Goal: Transaction & Acquisition: Purchase product/service

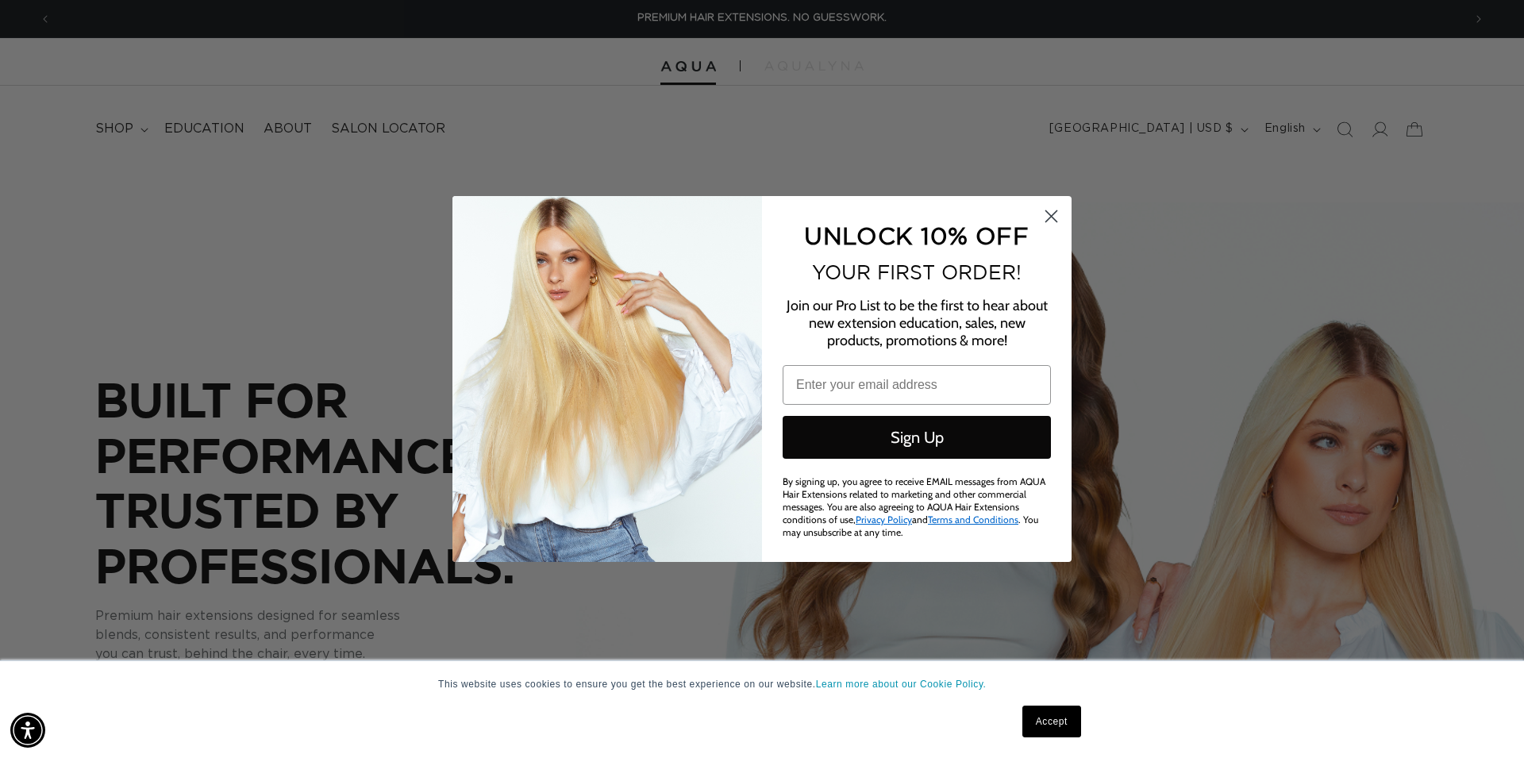
click at [1047, 211] on icon "Close dialog" at bounding box center [1051, 216] width 11 height 11
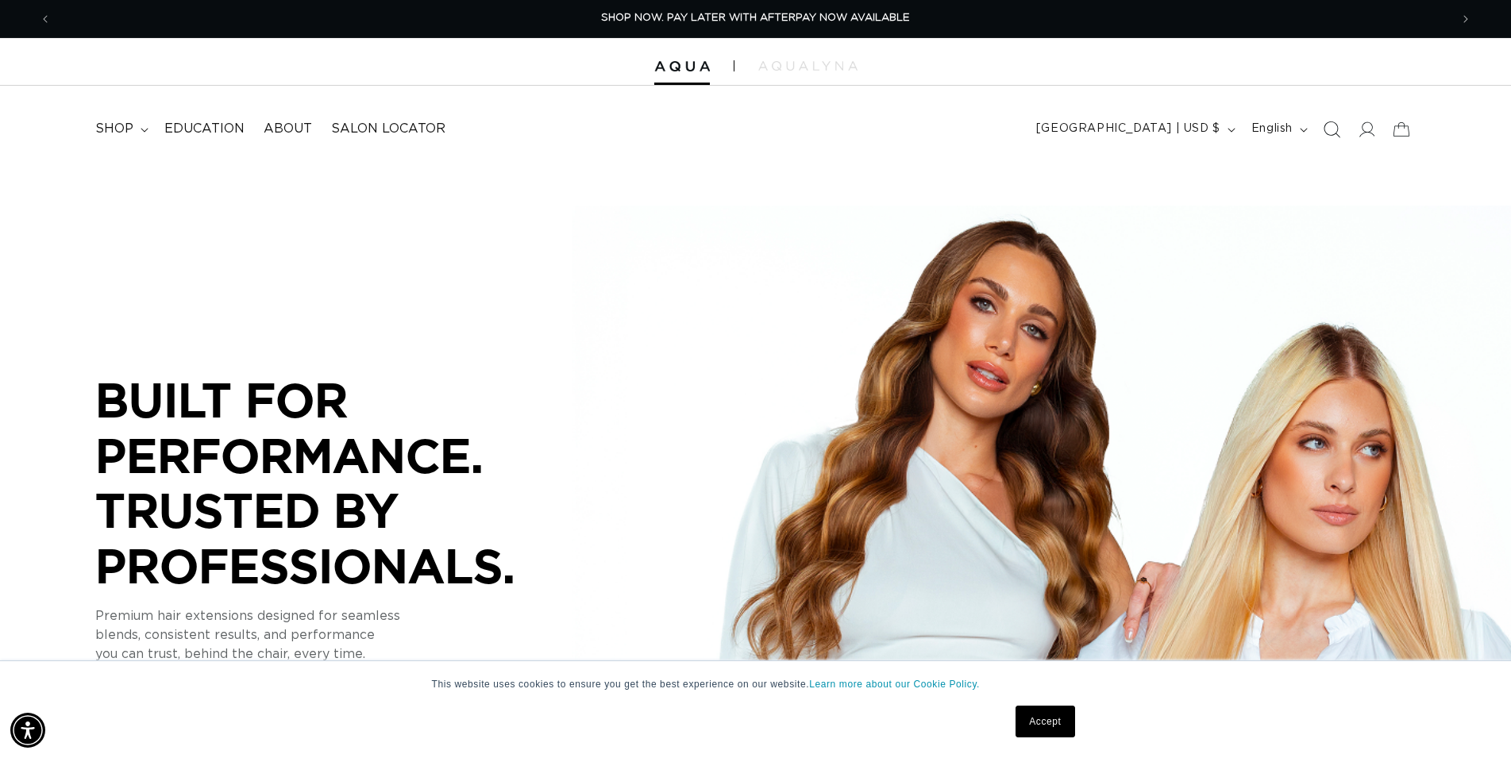
click at [1340, 129] on span "Search" at bounding box center [1331, 129] width 35 height 35
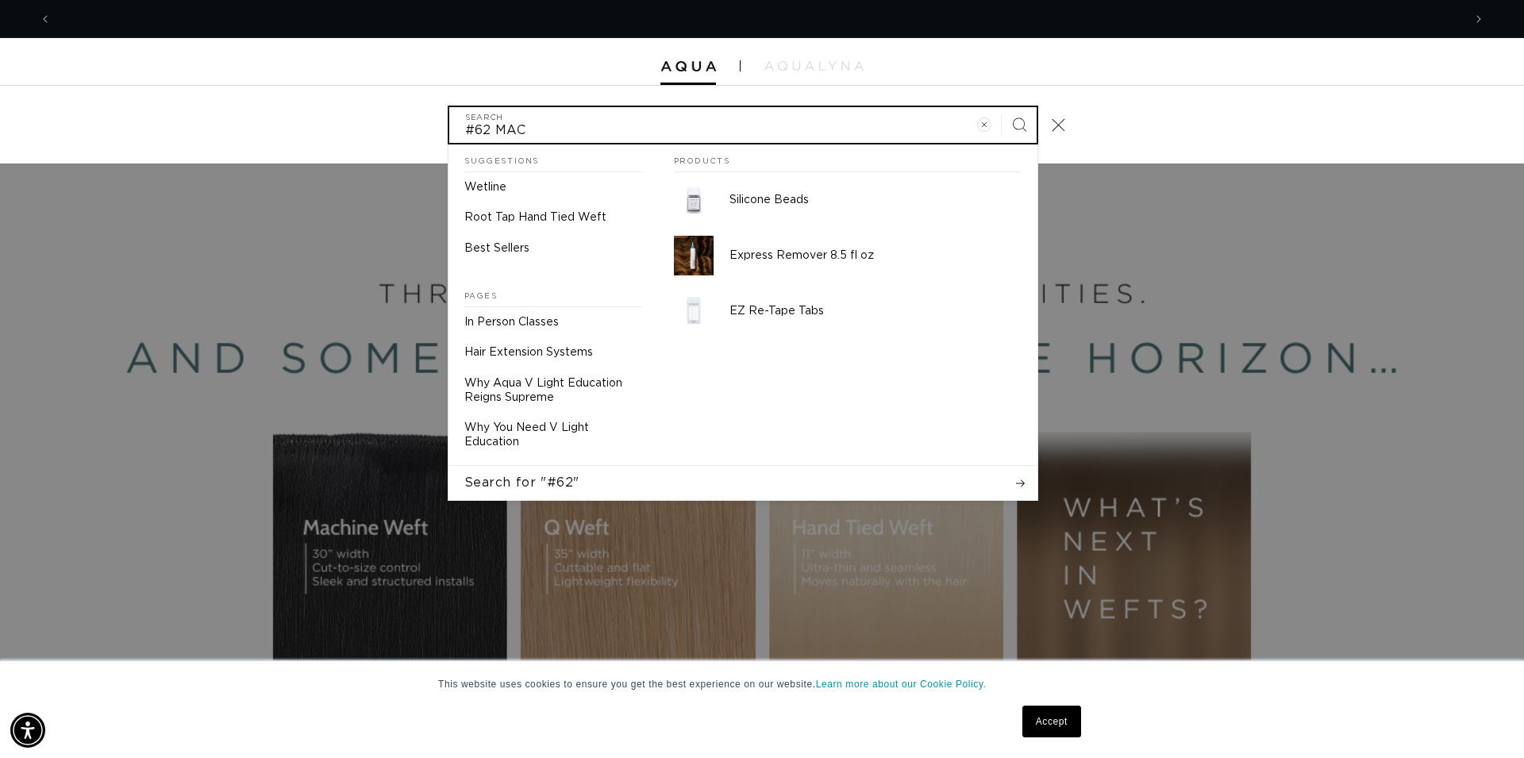
scroll to position [0, 2823]
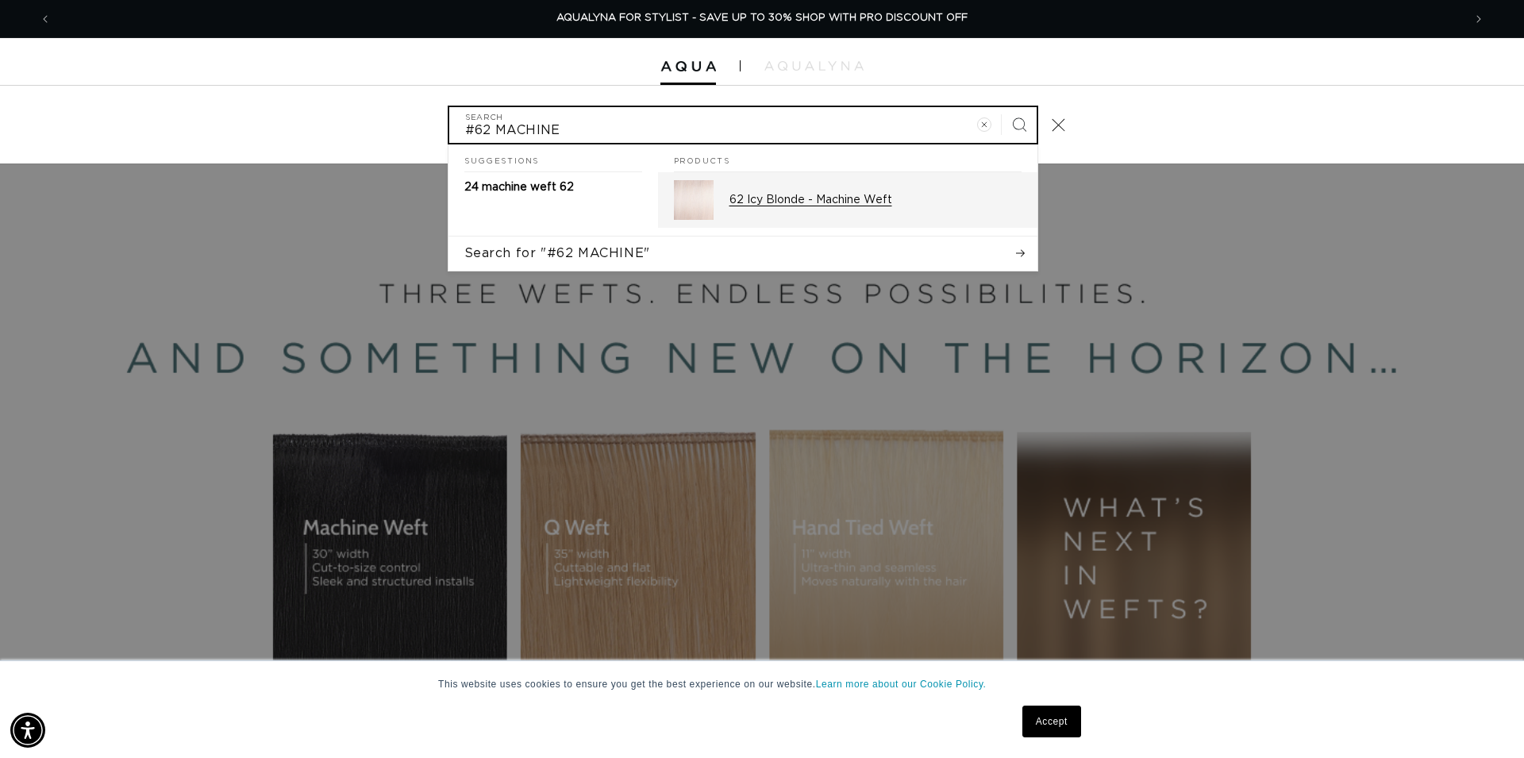
type input "#62 MACHINE"
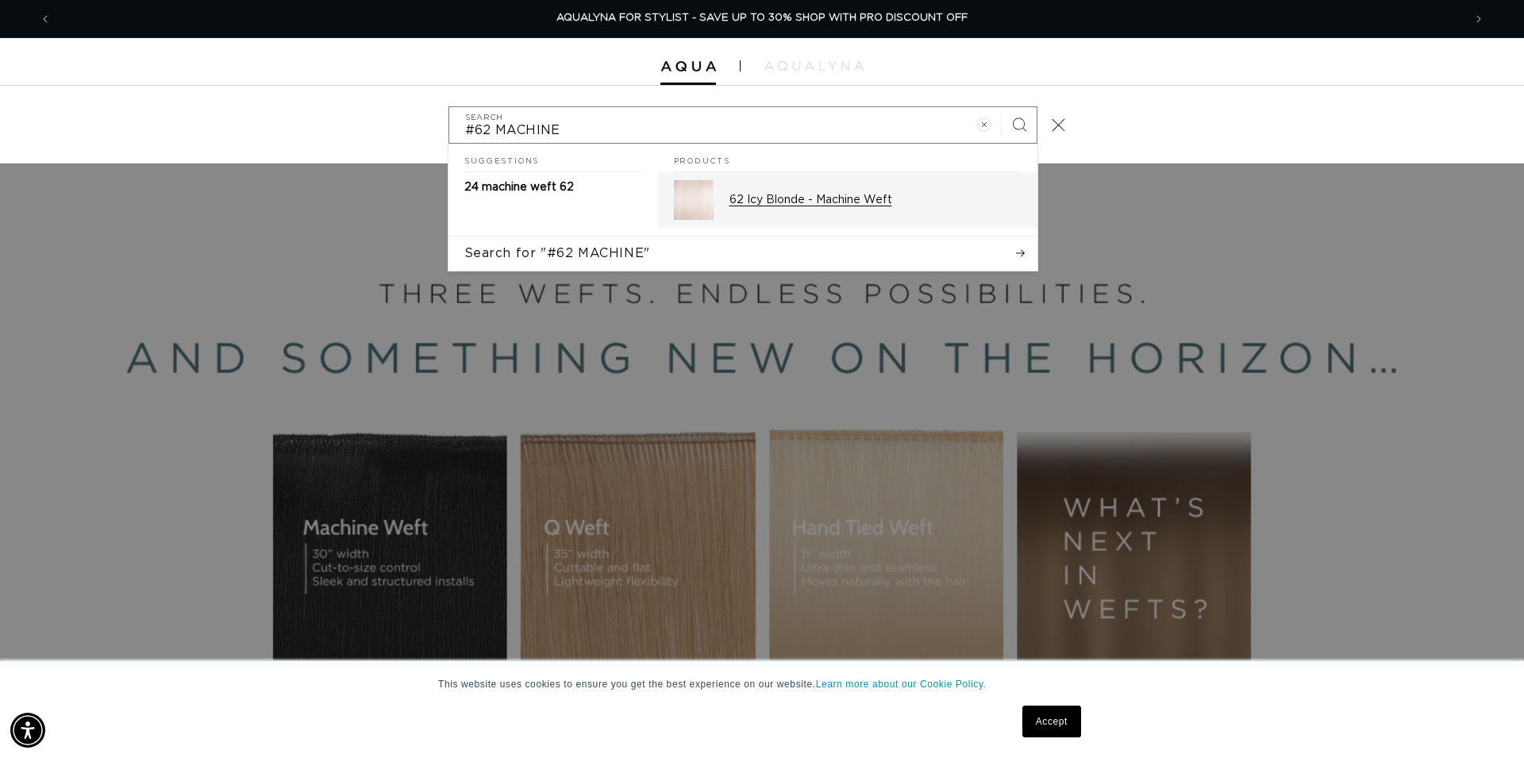
click at [727, 192] on link "62 Icy Blonde - Machine Weft" at bounding box center [848, 200] width 380 height 56
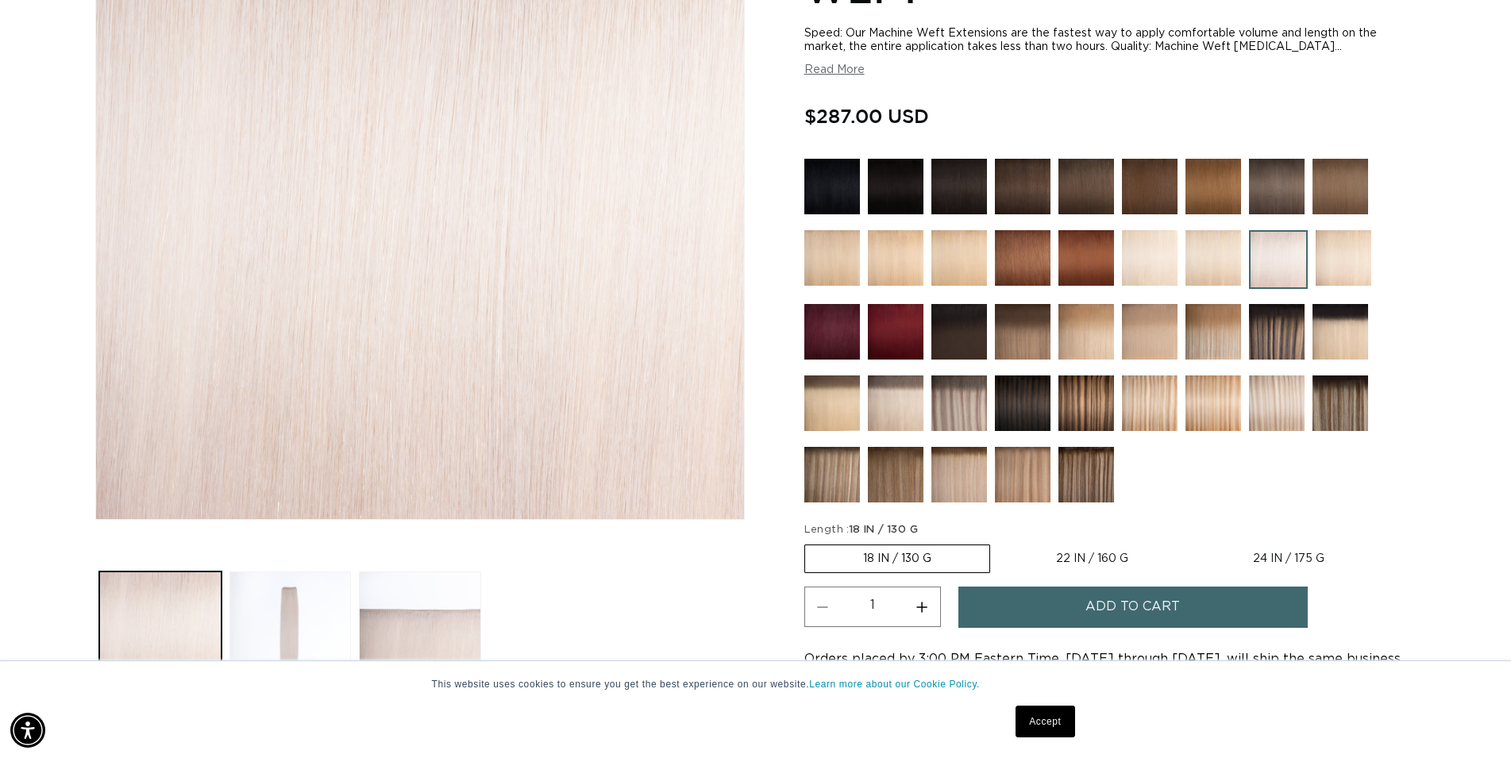
scroll to position [486, 0]
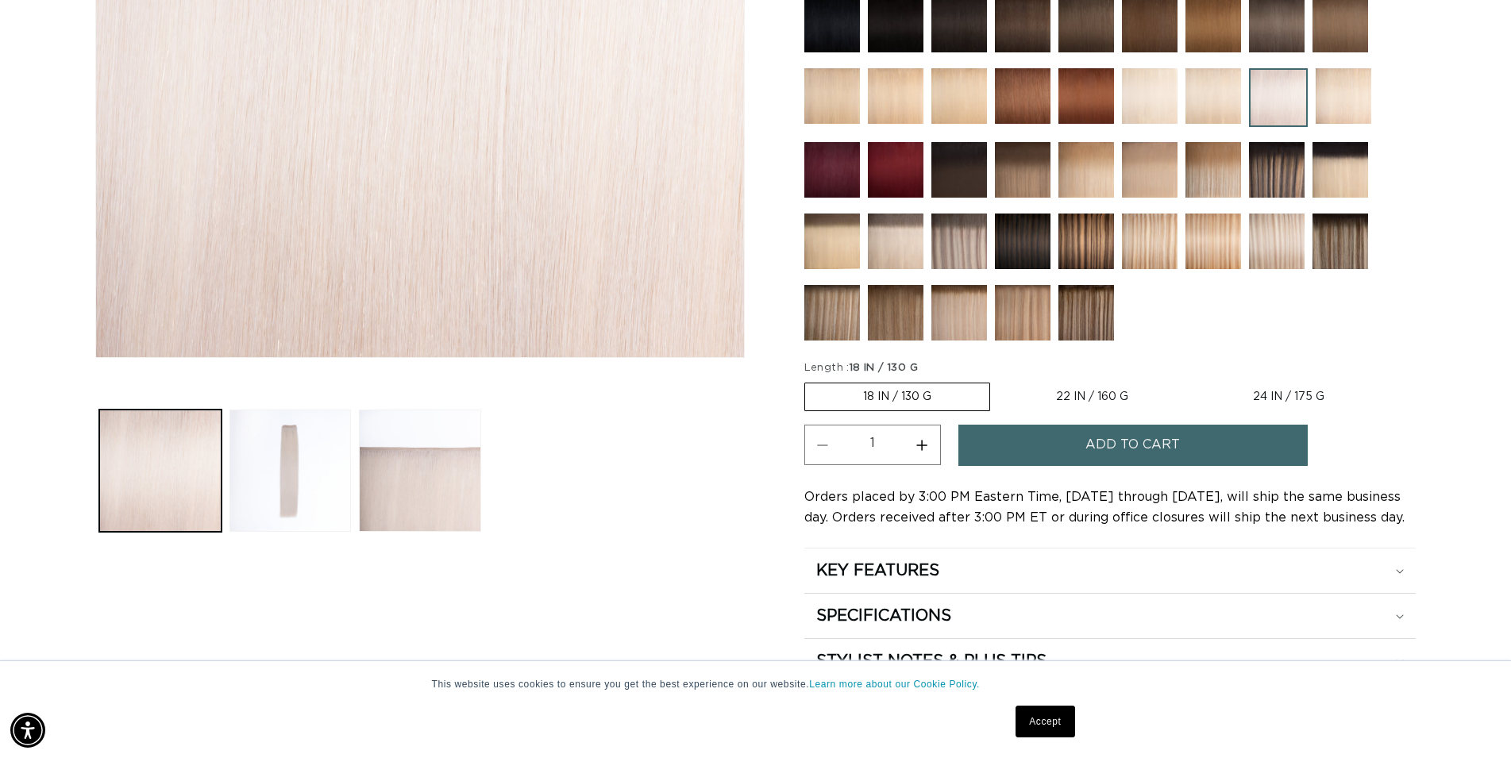
click at [1096, 395] on label "22 IN / 160 G Variant sold out or unavailable" at bounding box center [1092, 396] width 188 height 27
click at [999, 380] on input "22 IN / 160 G Variant sold out or unavailable" at bounding box center [998, 380] width 1 height 1
radio input "true"
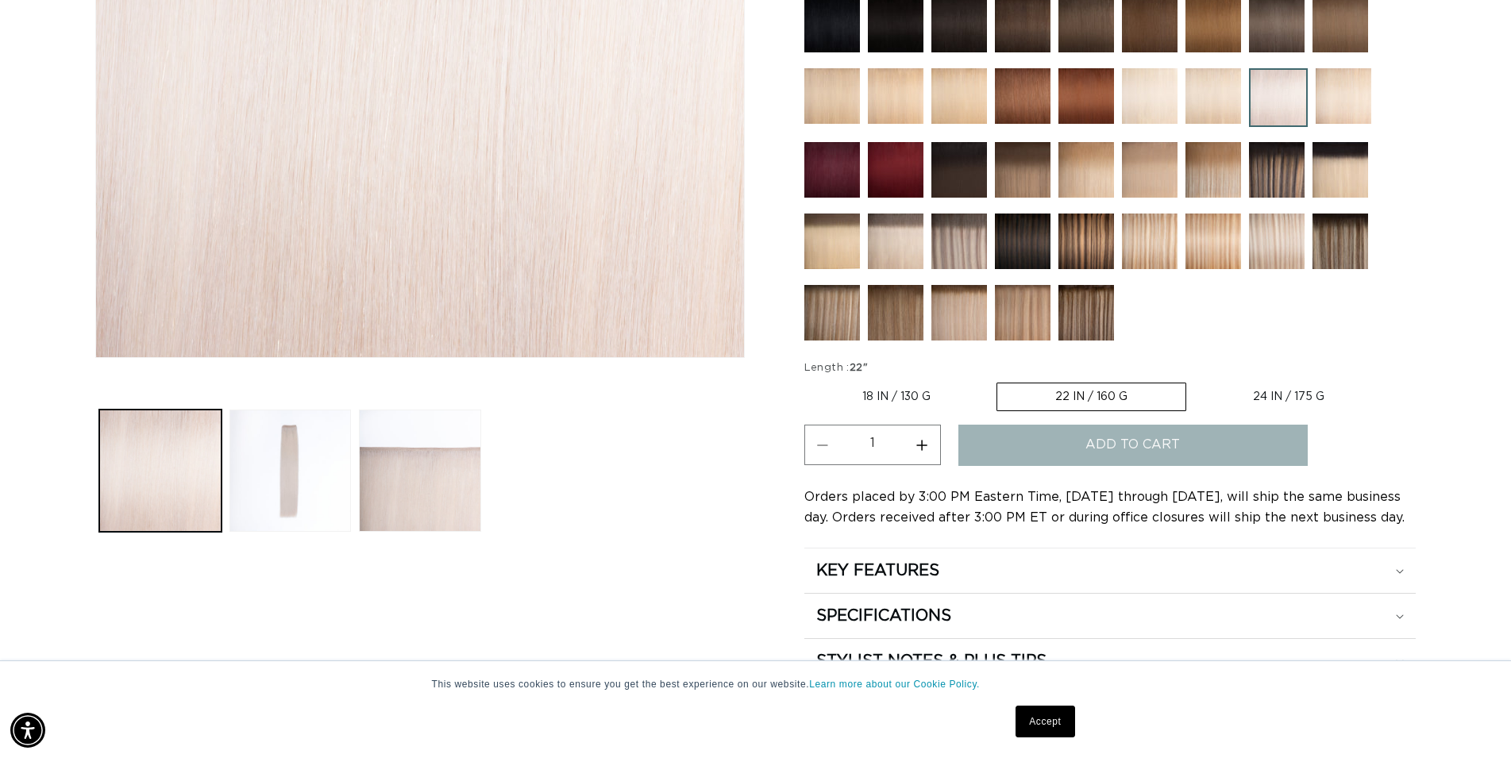
scroll to position [0, 1398]
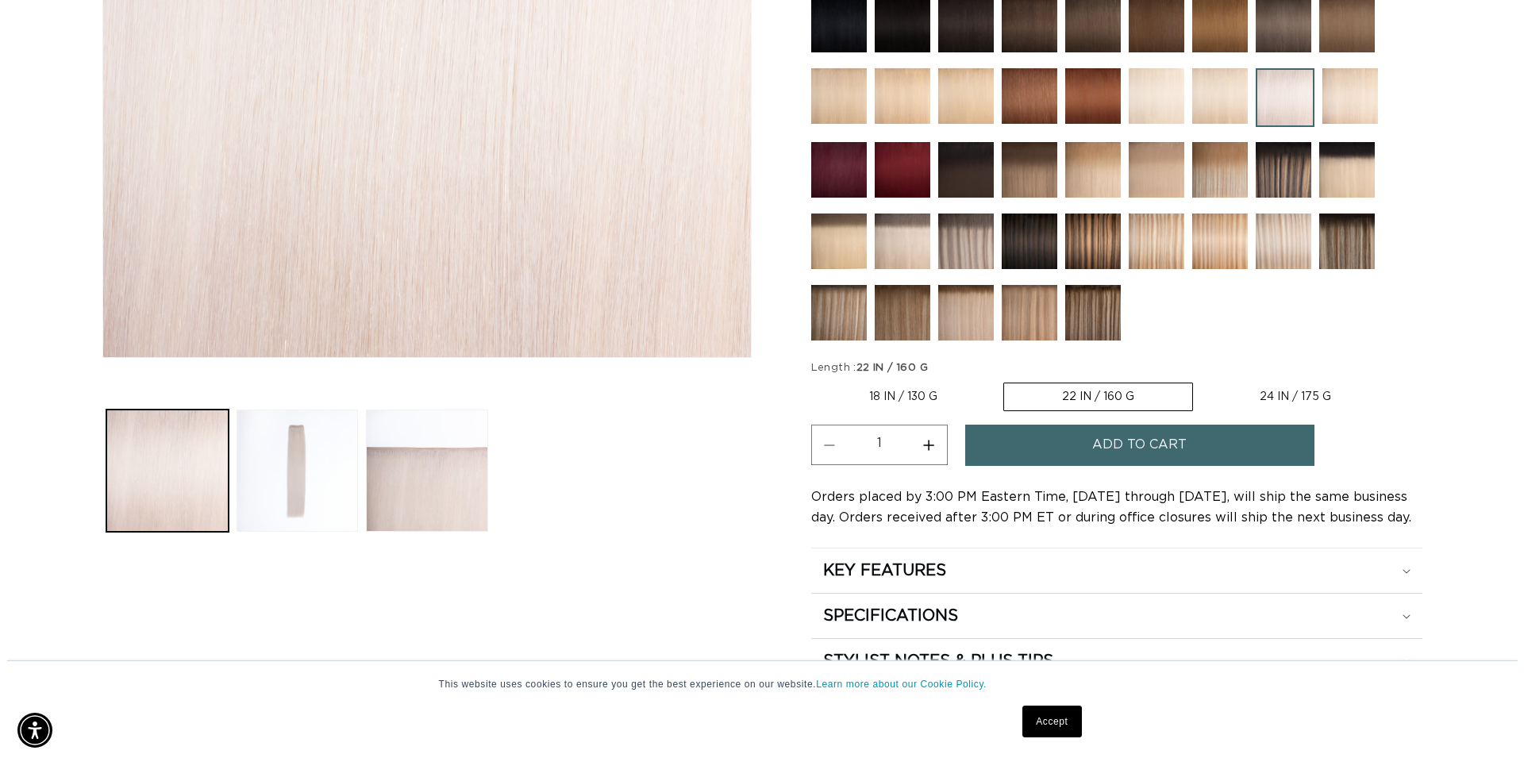
scroll to position [0, 2823]
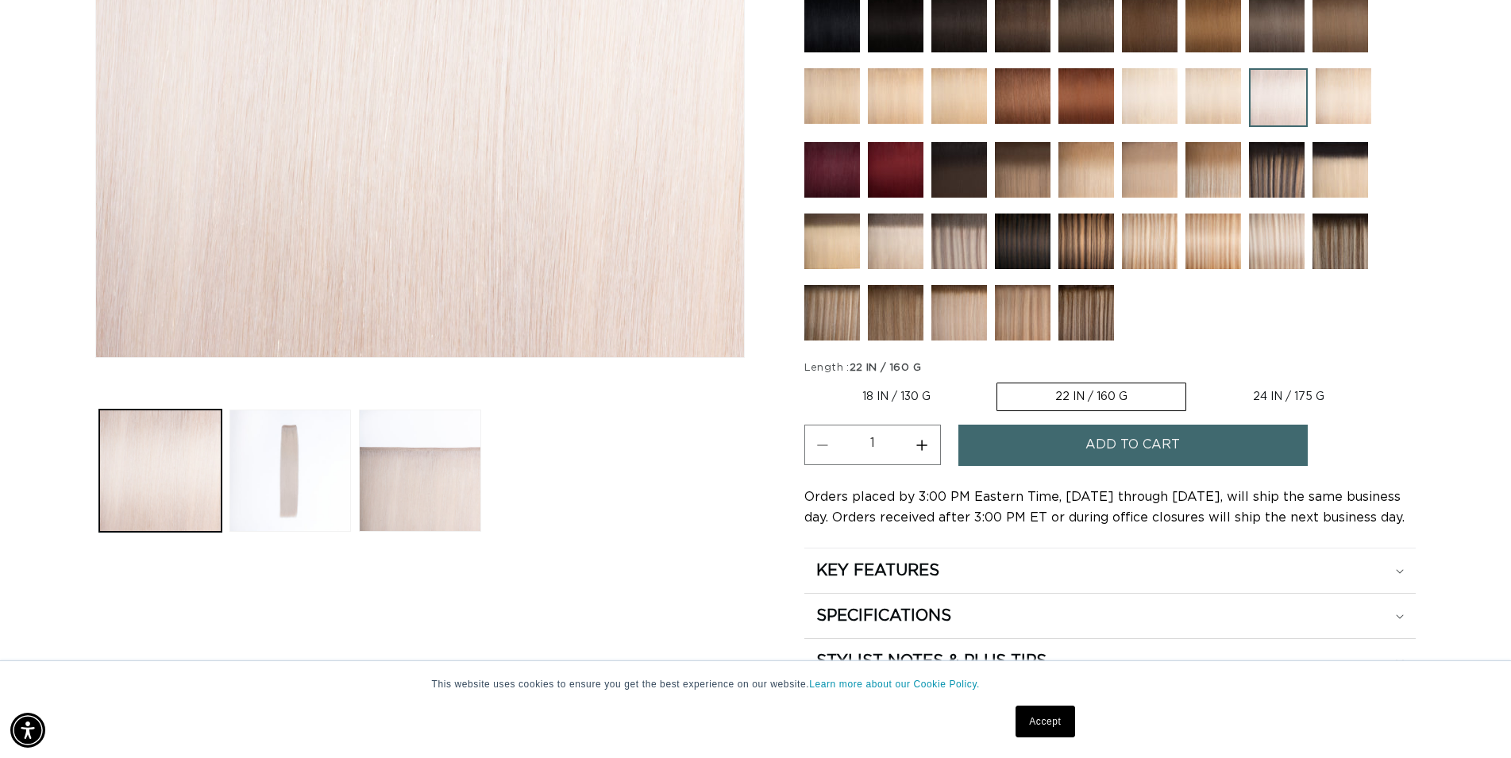
click at [1102, 449] on span "Add to cart" at bounding box center [1132, 445] width 94 height 40
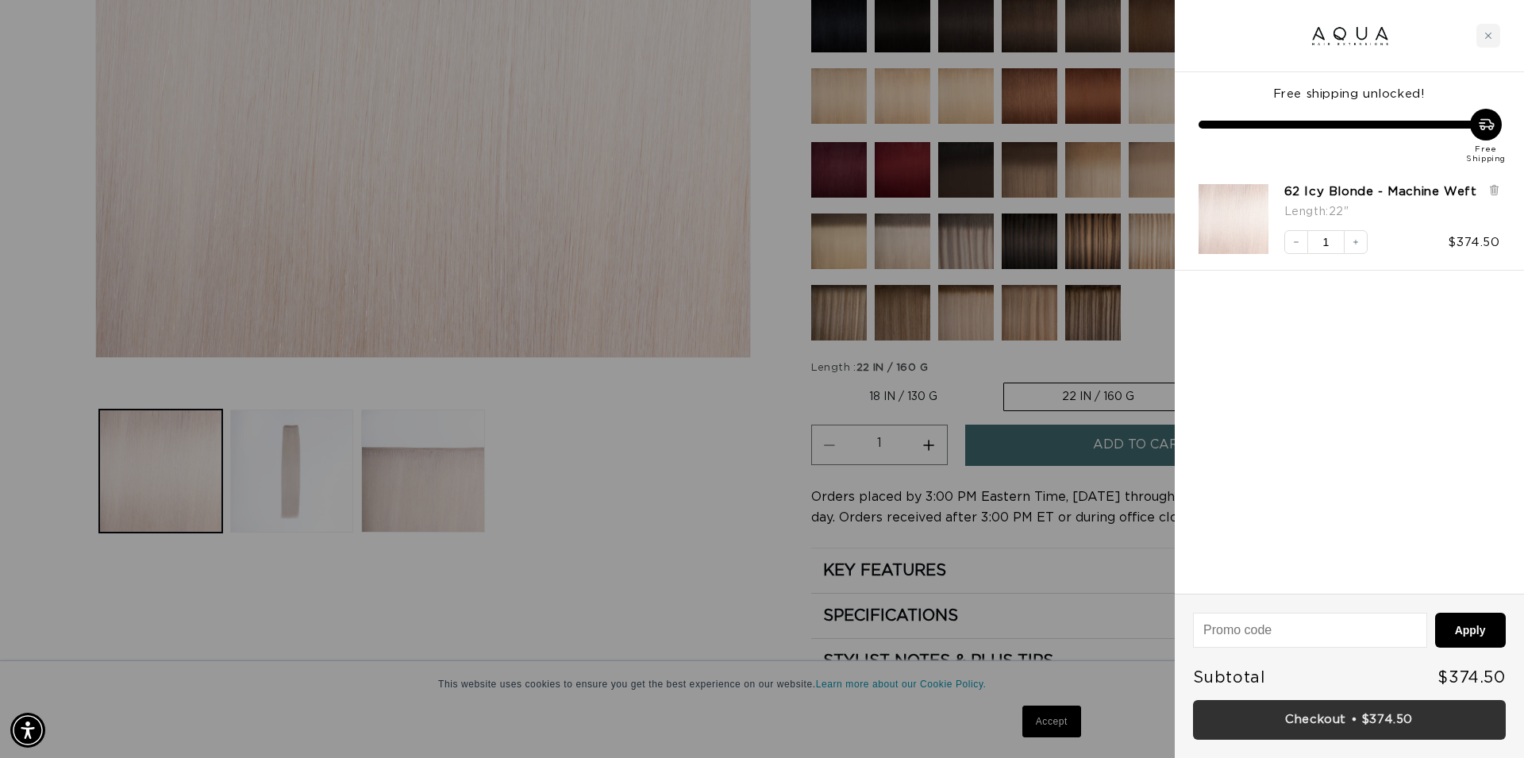
click at [1363, 714] on link "Checkout • $374.50" at bounding box center [1349, 720] width 313 height 40
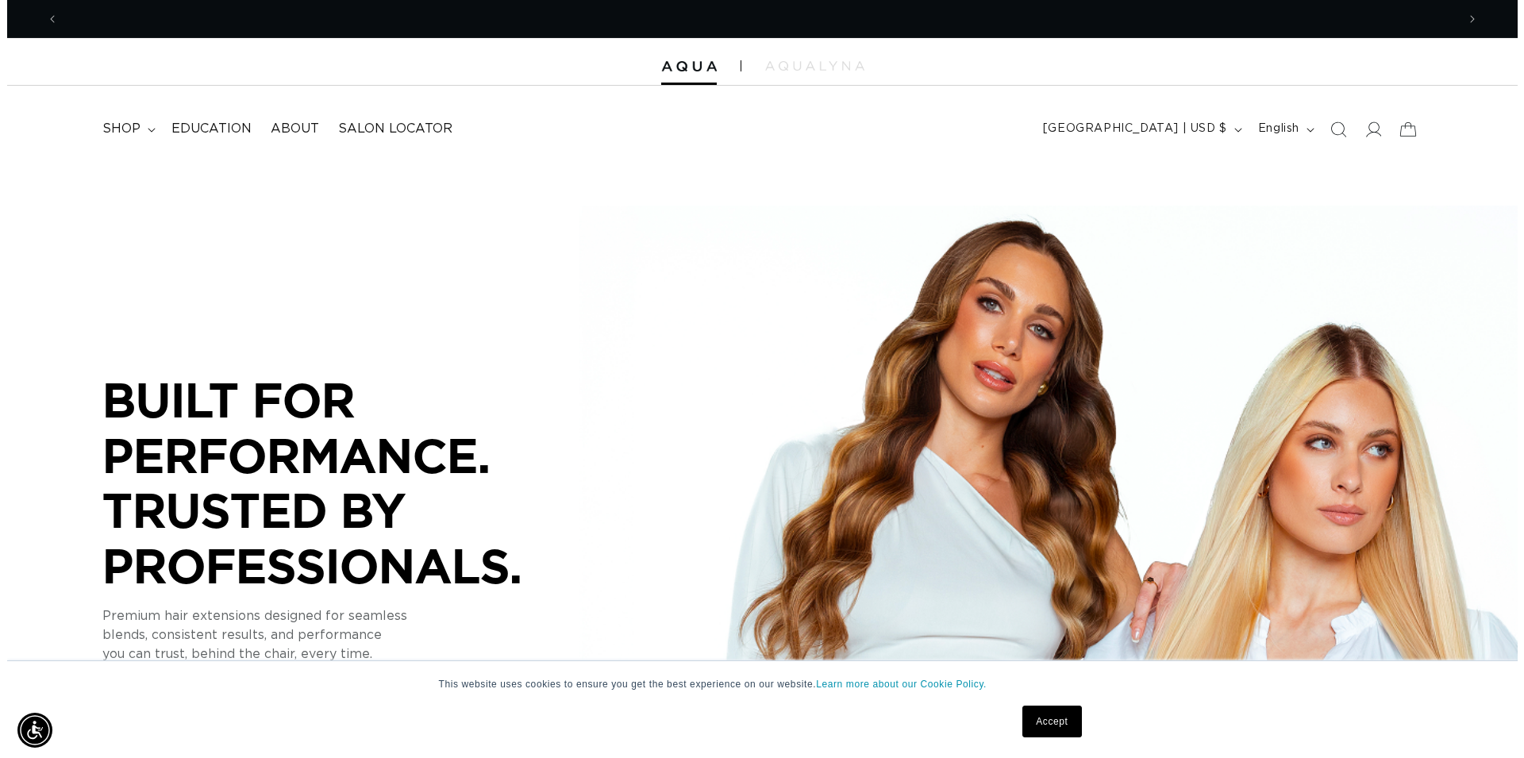
scroll to position [0, 1398]
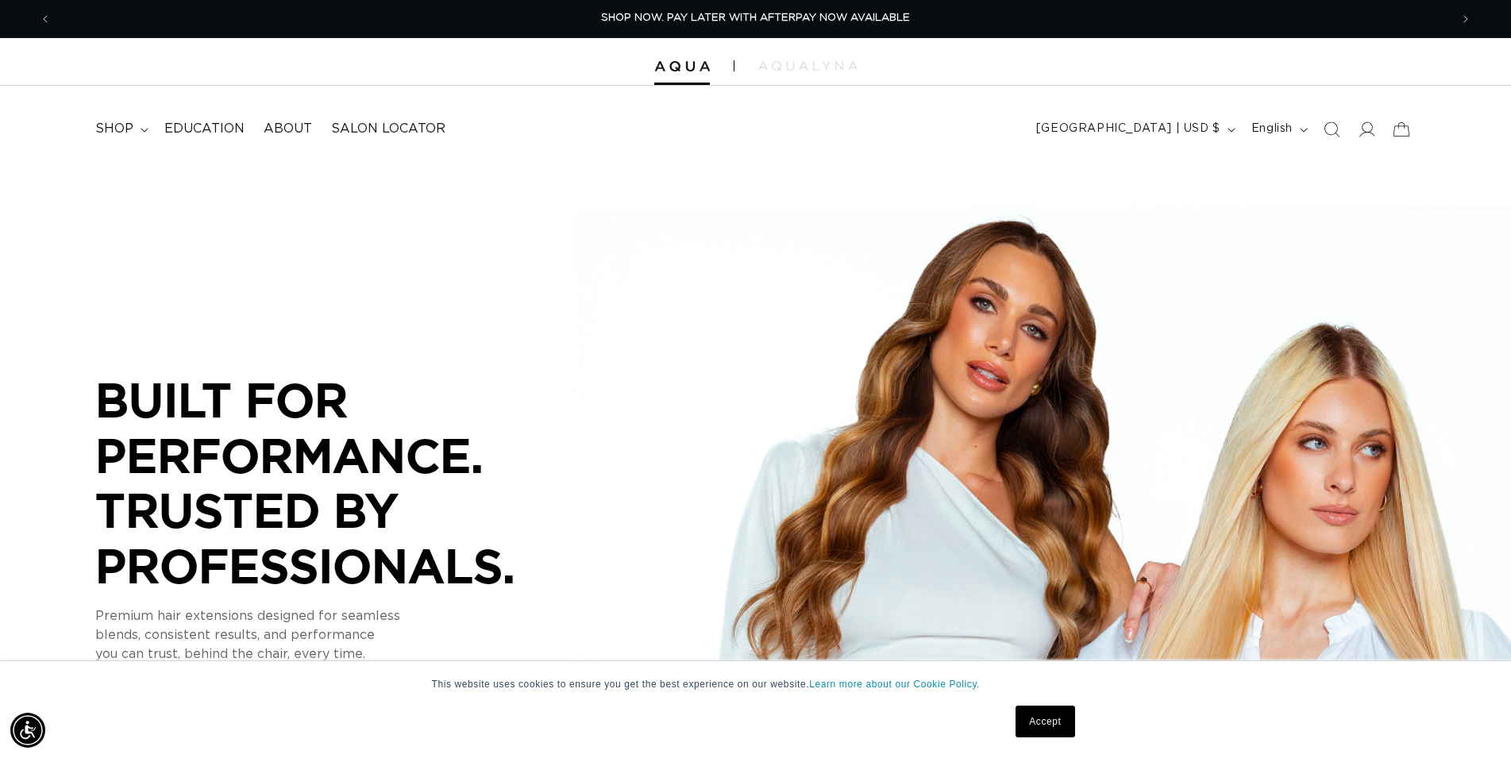
click at [1333, 132] on icon "Search" at bounding box center [1332, 129] width 16 height 16
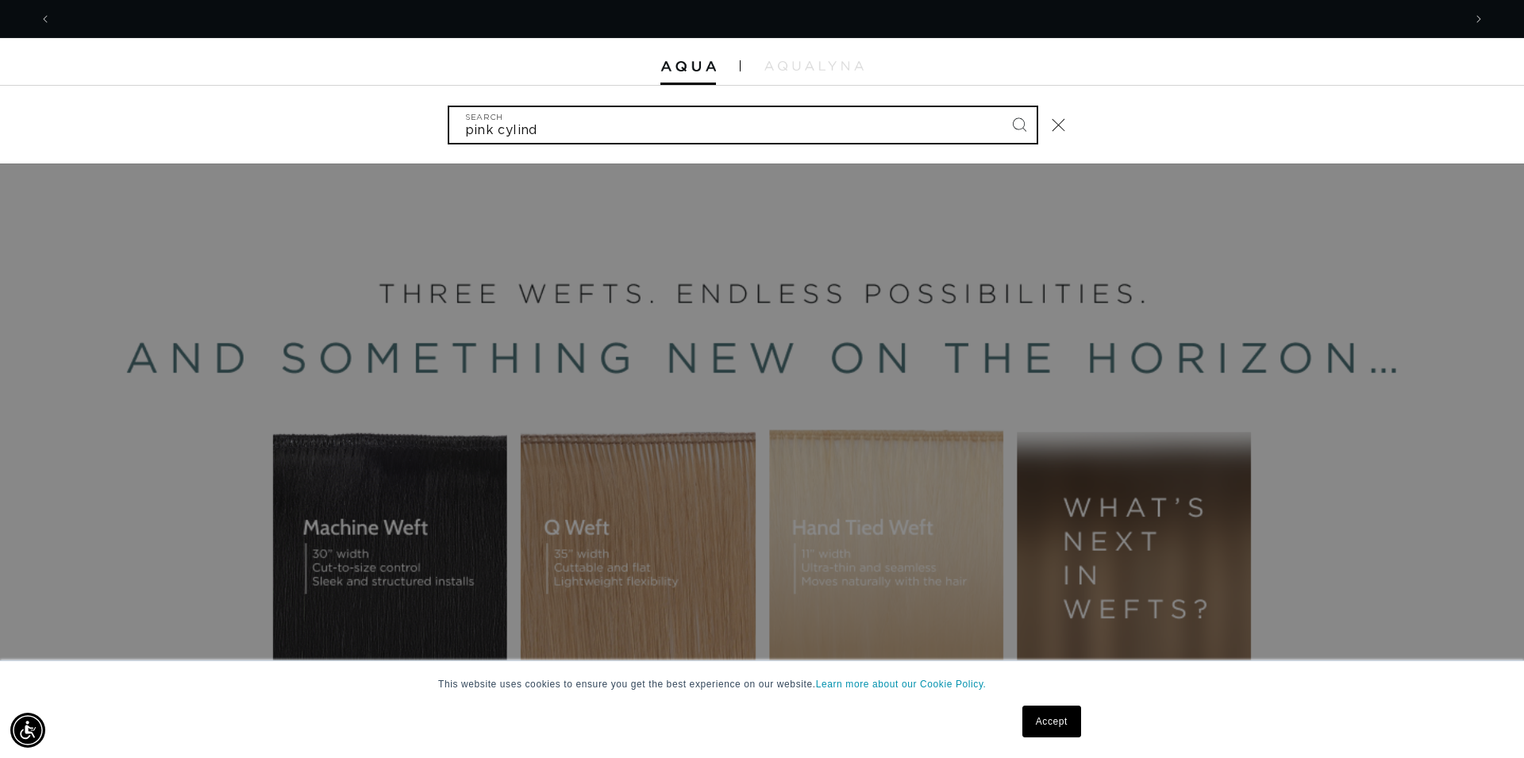
scroll to position [0, 2823]
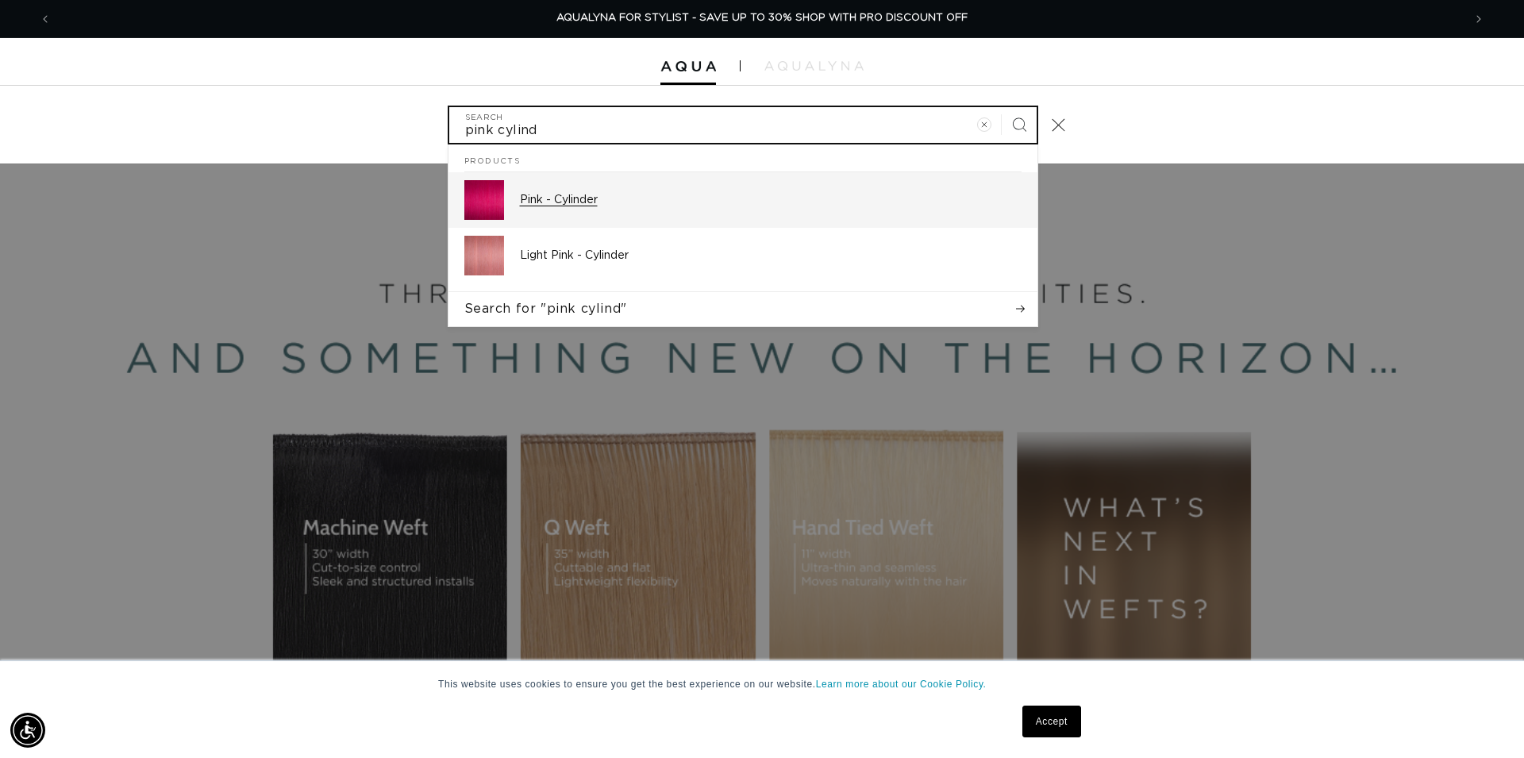
type input "pink cylind"
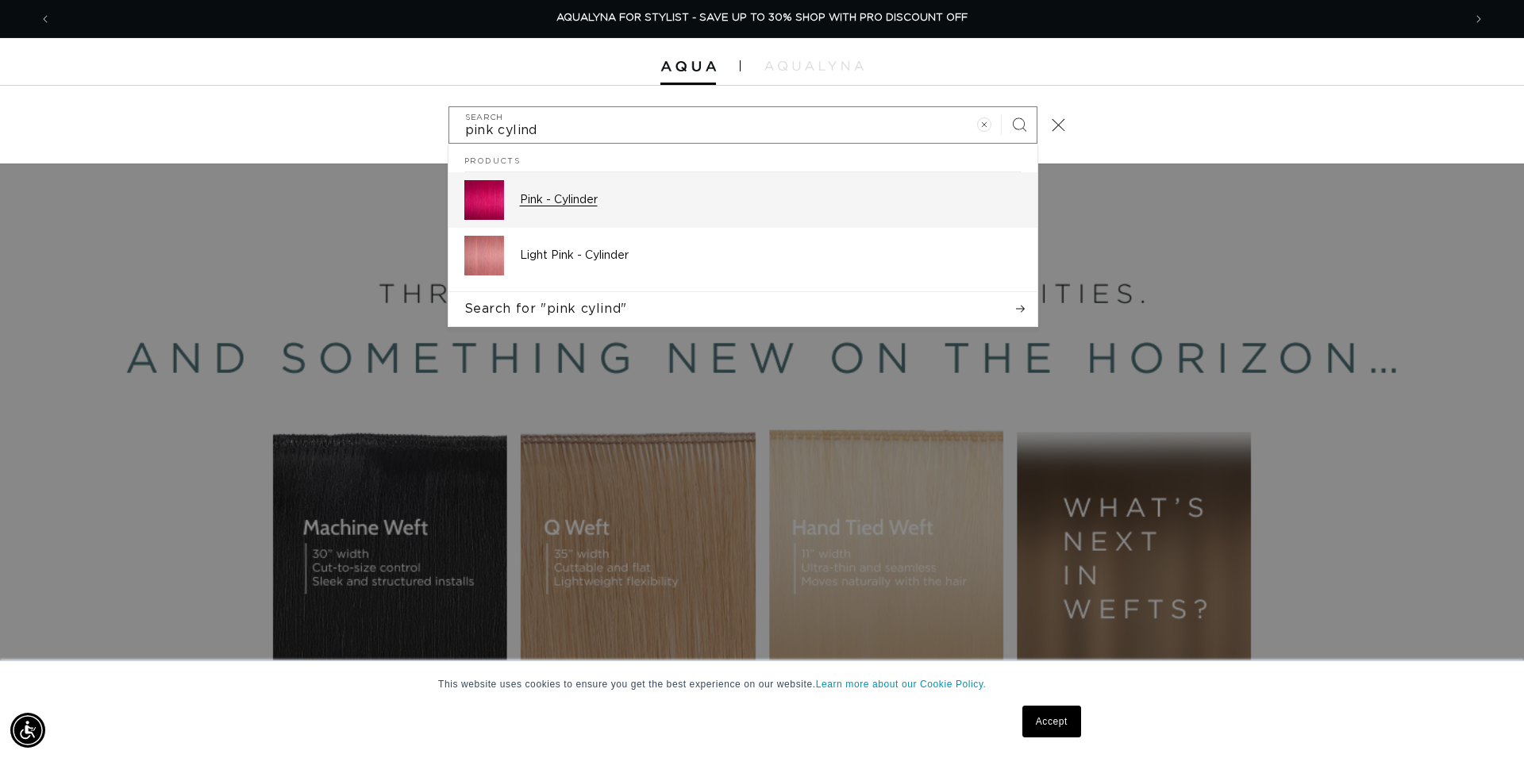
click at [630, 200] on p "Pink - Cylinder" at bounding box center [771, 200] width 502 height 14
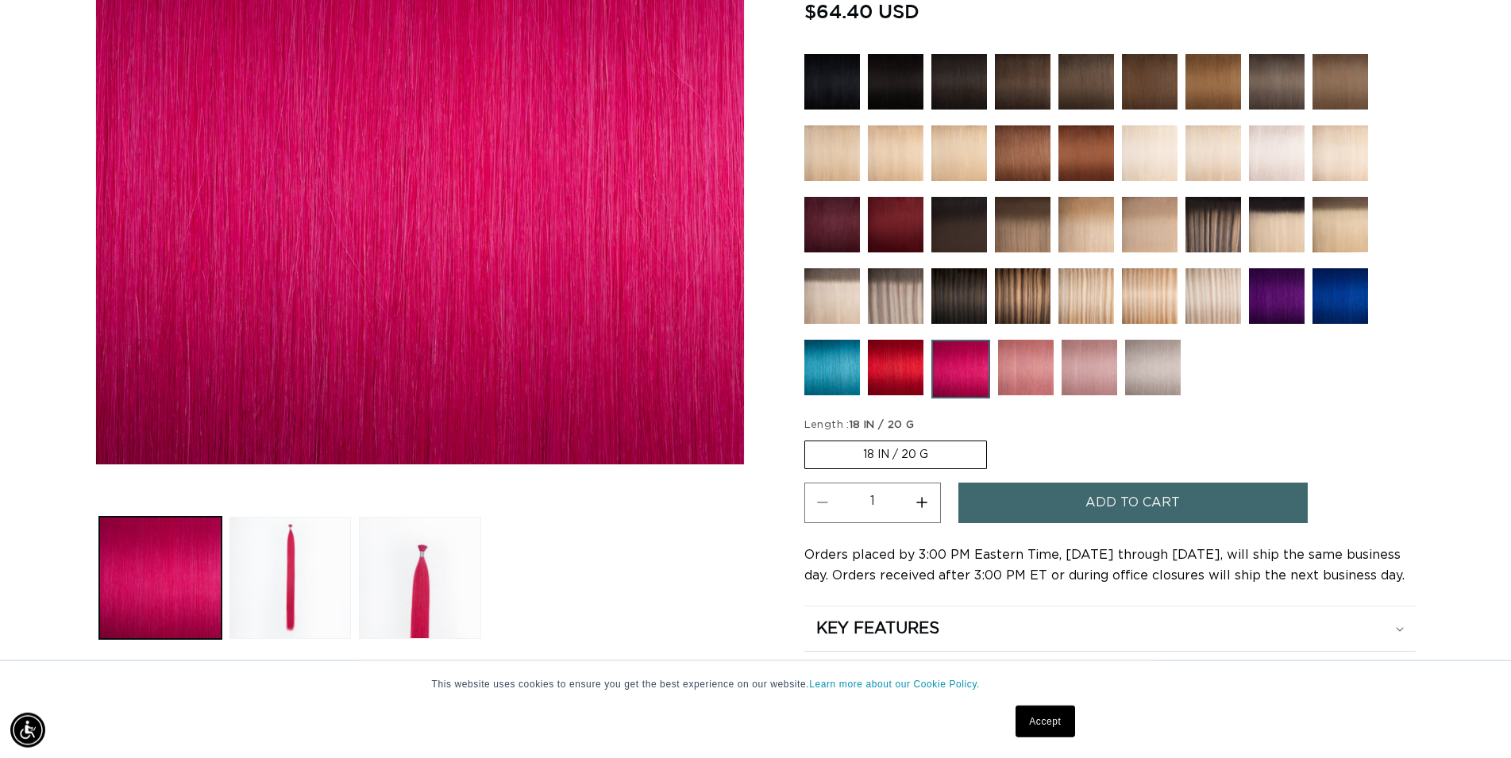
scroll to position [405, 0]
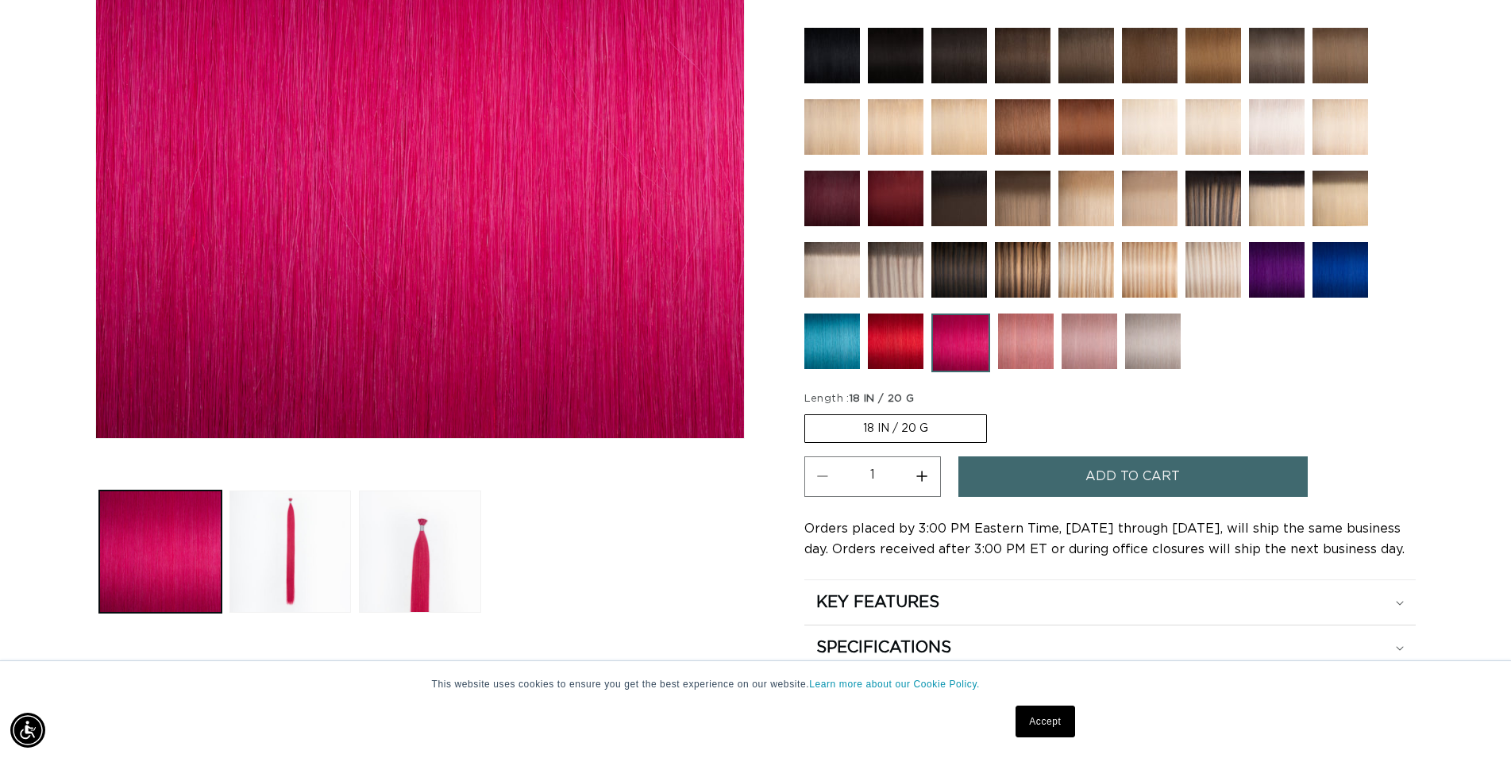
click at [1112, 468] on span "Add to cart" at bounding box center [1132, 477] width 94 height 40
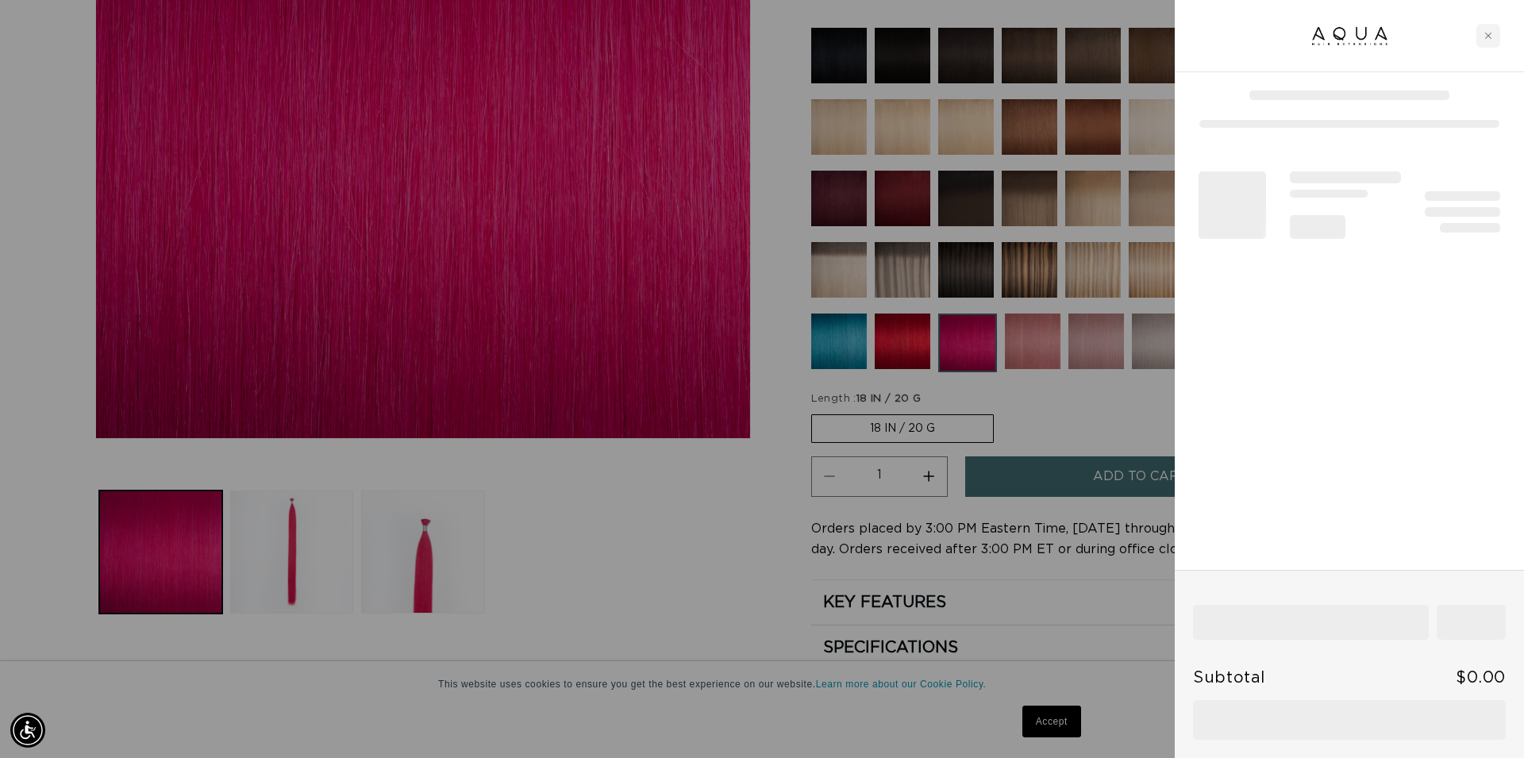
scroll to position [0, 2823]
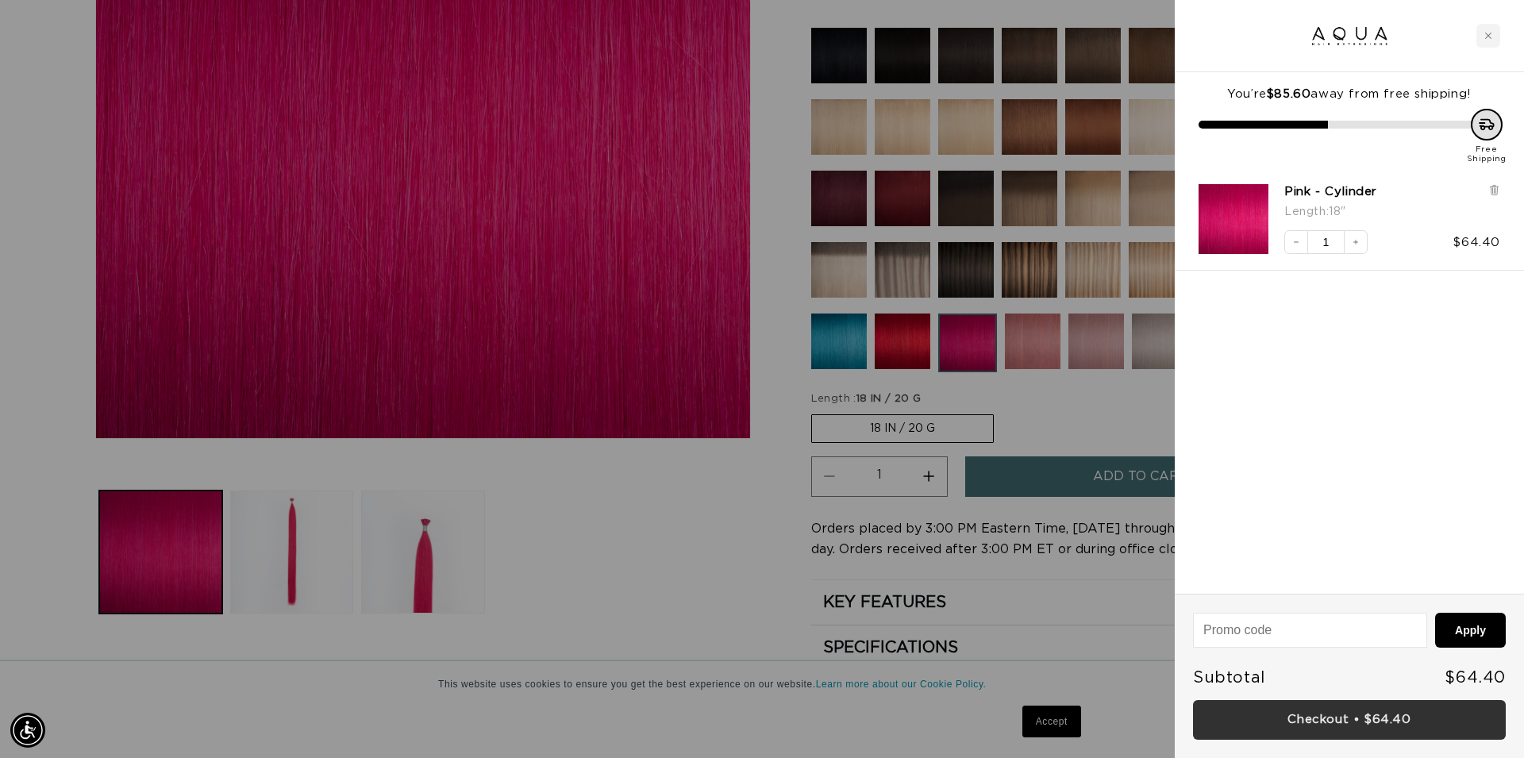
click at [1382, 715] on link "Checkout • $64.40" at bounding box center [1349, 720] width 313 height 40
